Goal: Find specific page/section: Find specific page/section

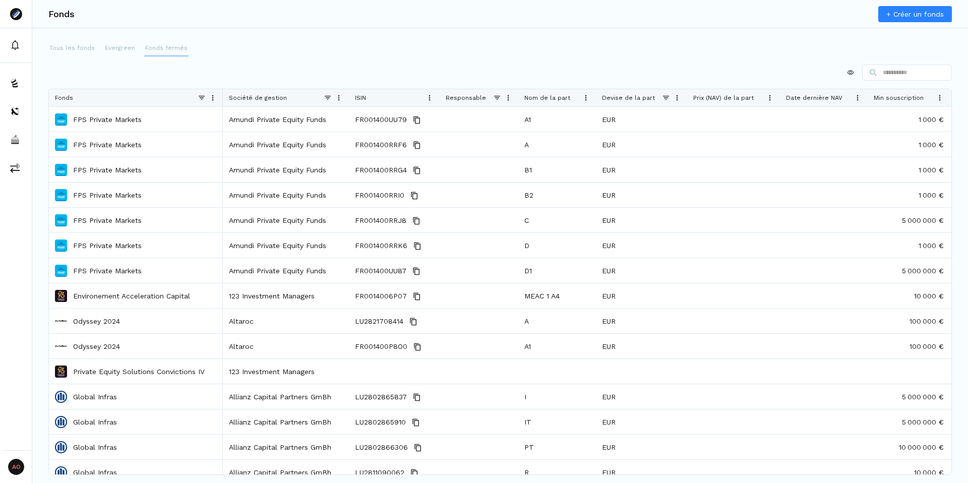
click at [157, 46] on p "Fonds fermés" at bounding box center [166, 47] width 42 height 9
click at [116, 48] on p "Evergreen" at bounding box center [120, 47] width 30 height 9
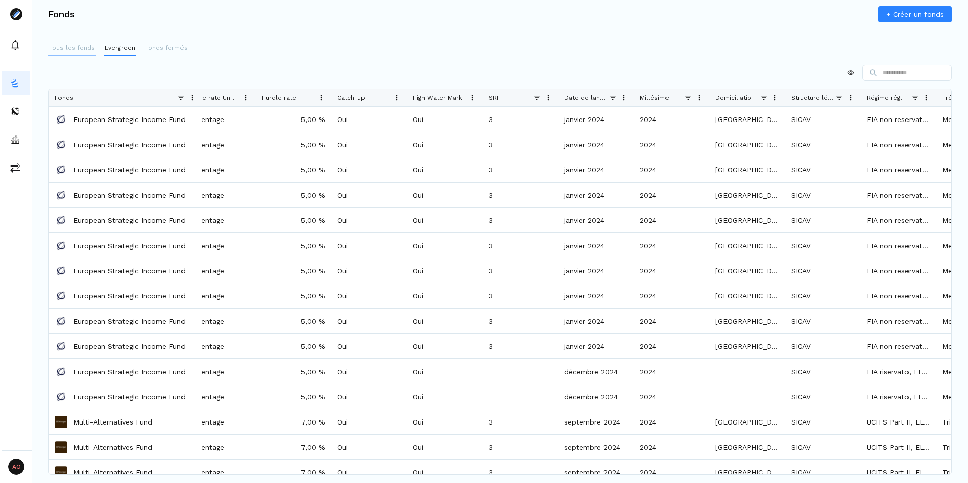
click at [72, 47] on p "Tous les fonds" at bounding box center [71, 47] width 45 height 9
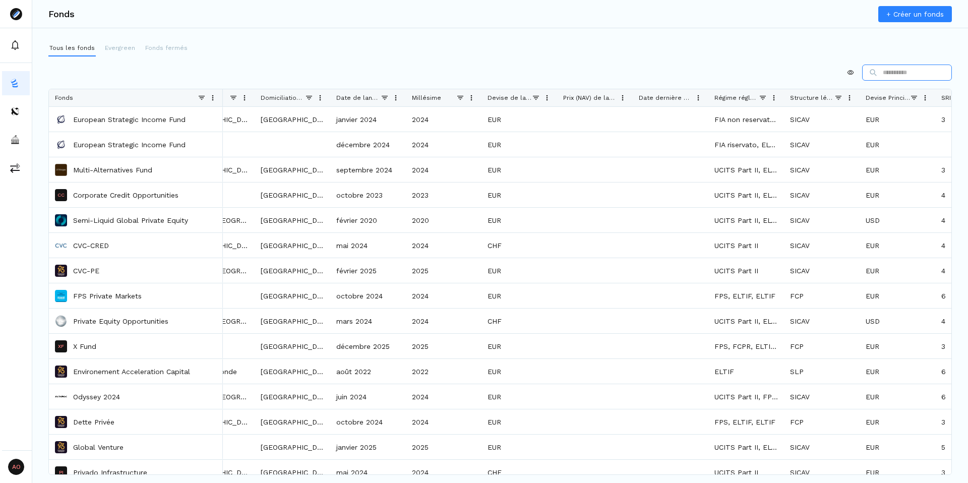
scroll to position [0, 1481]
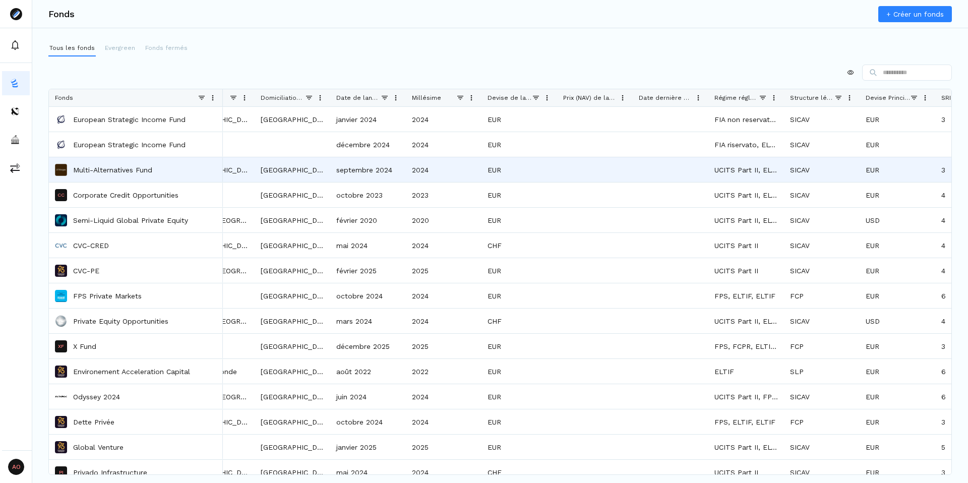
click at [102, 168] on p "Multi-Alternatives Fund" at bounding box center [112, 170] width 79 height 10
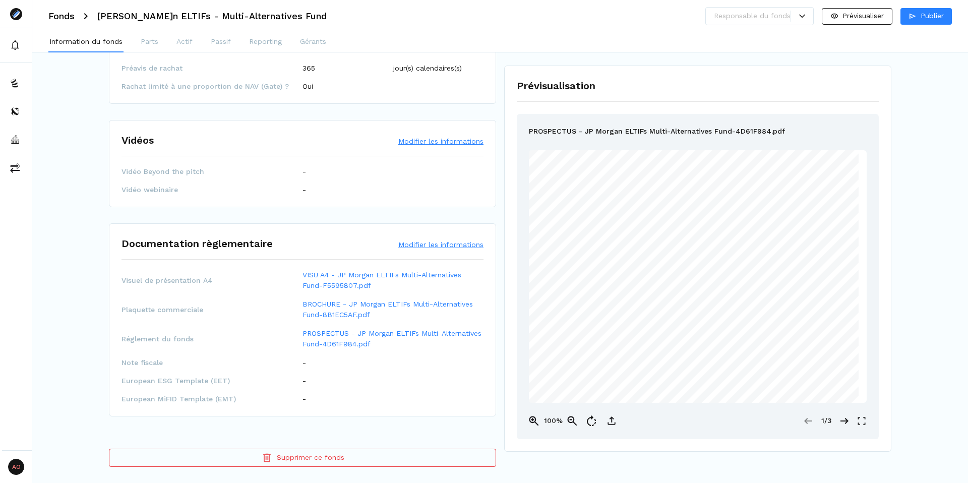
scroll to position [1428, 0]
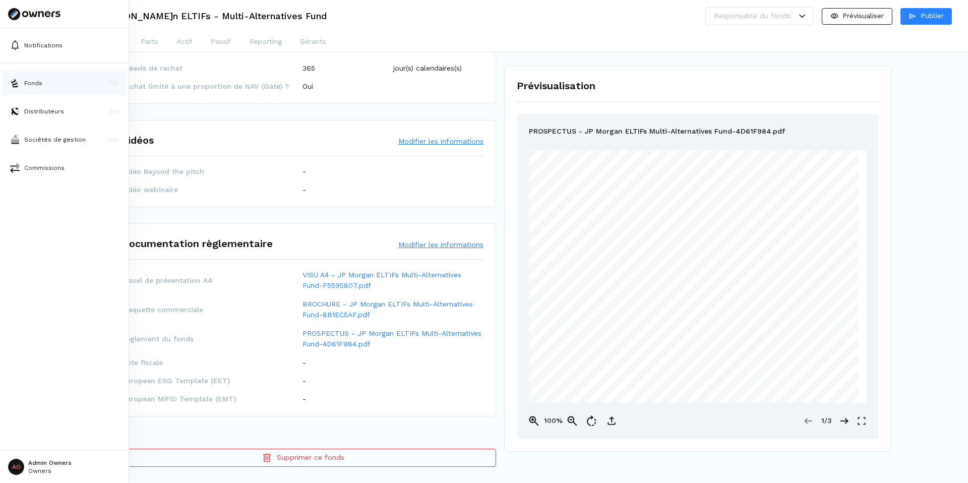
click at [33, 82] on p "Fonds" at bounding box center [33, 83] width 18 height 9
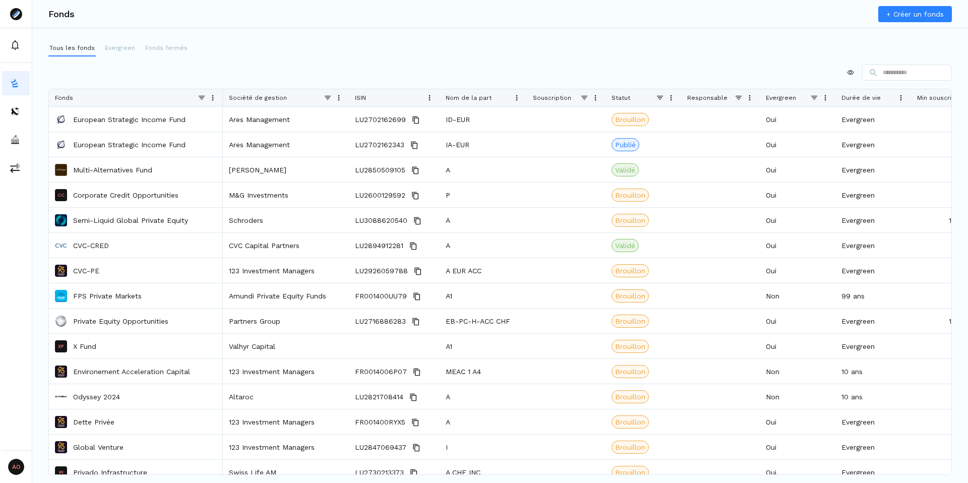
click at [153, 77] on div at bounding box center [500, 73] width 904 height 16
